Goal: Find specific page/section

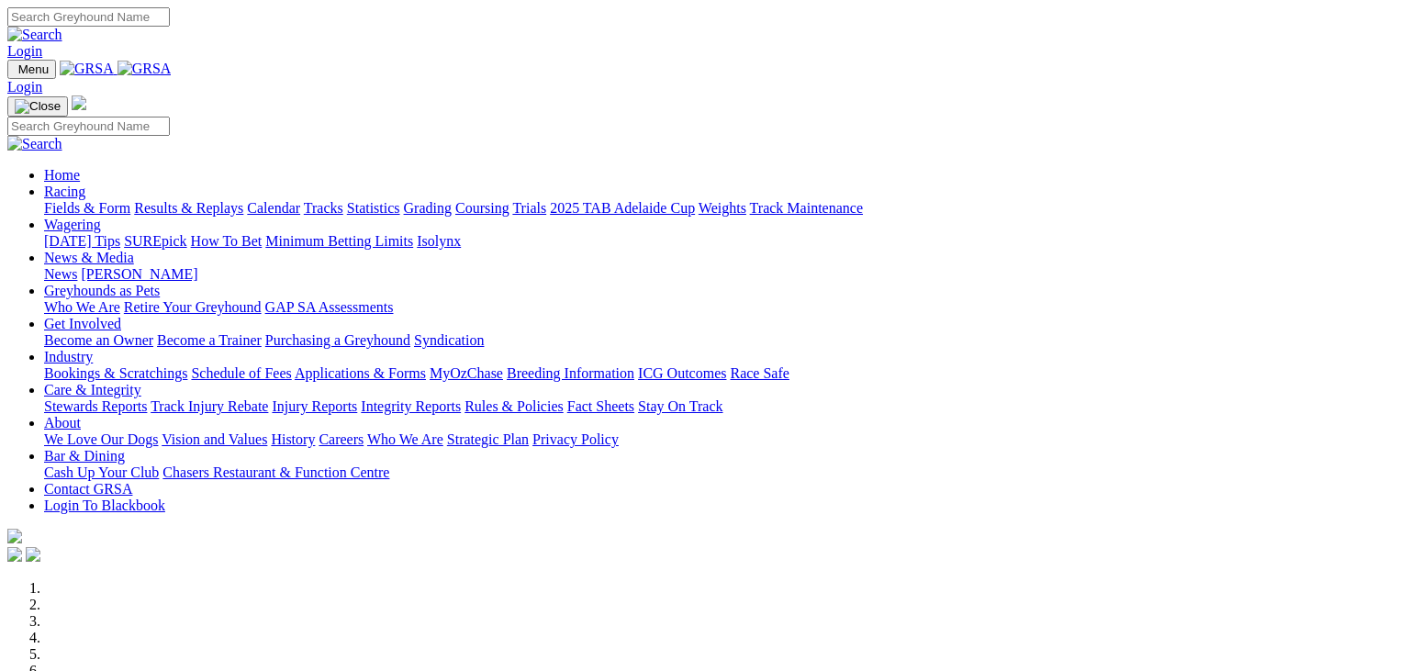
click at [85, 184] on link "Racing" at bounding box center [64, 192] width 41 height 16
click at [86, 200] on link "Fields & Form" at bounding box center [87, 208] width 86 height 16
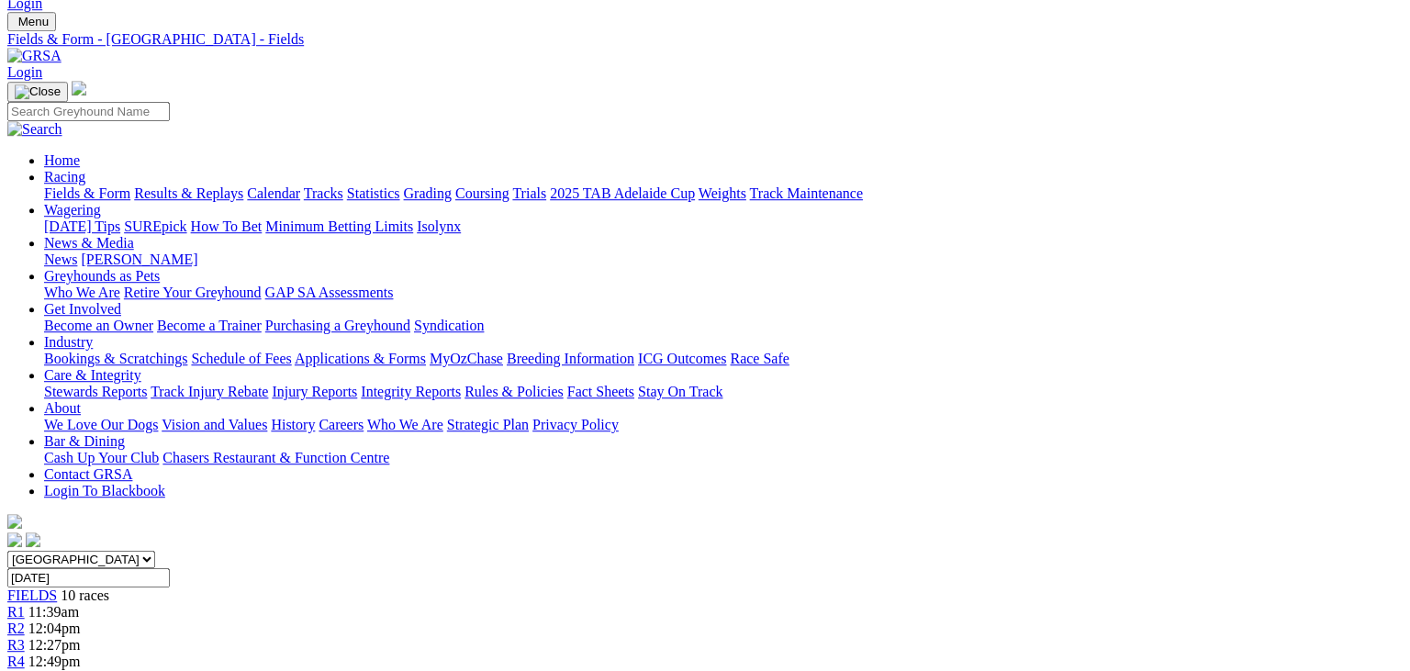
scroll to position [4, 0]
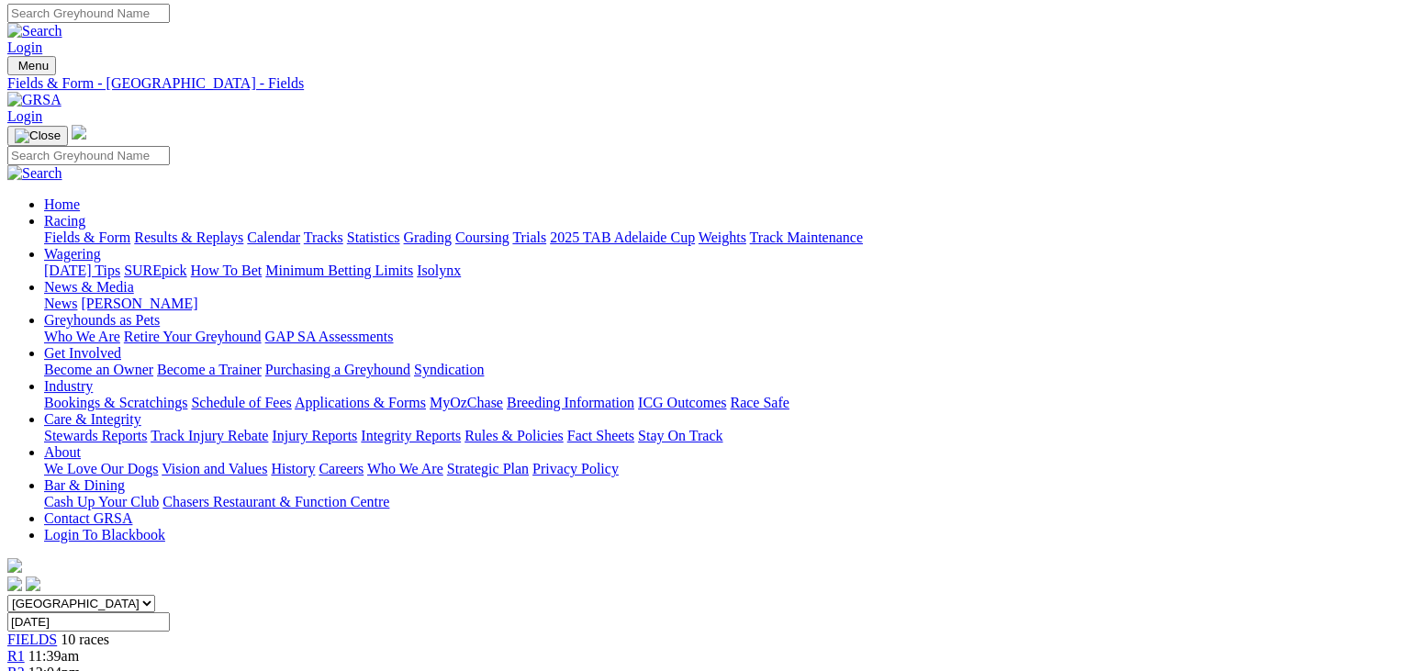
click at [25, 648] on span "R1" at bounding box center [15, 656] width 17 height 16
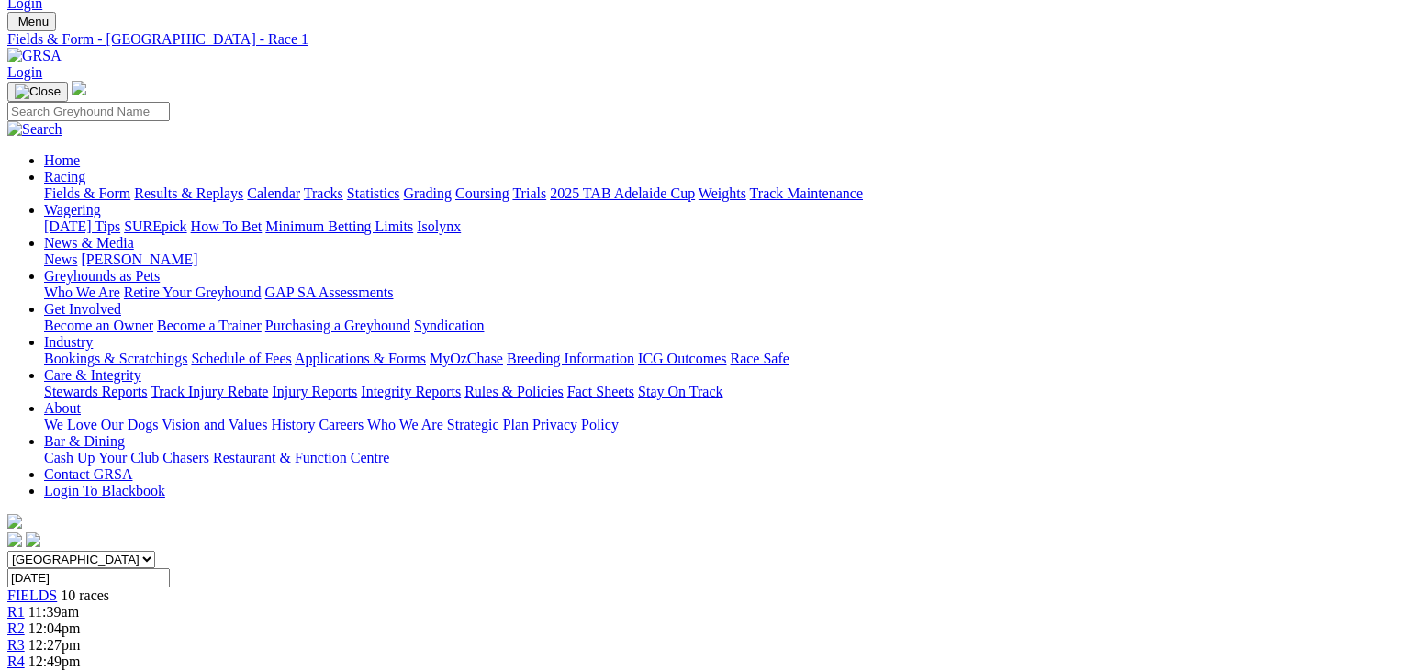
scroll to position [96, 0]
